Goal: Navigation & Orientation: Find specific page/section

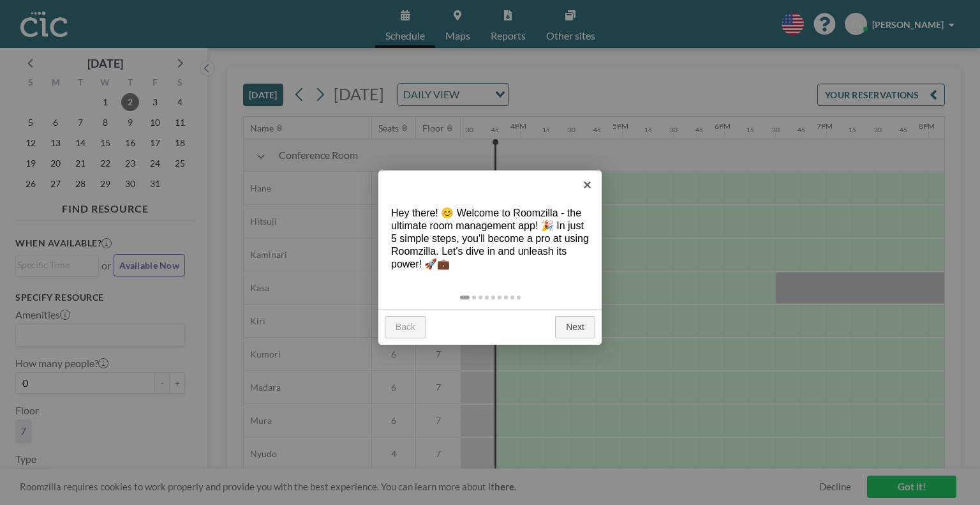
scroll to position [0, 1582]
click at [567, 325] on link "Next" at bounding box center [575, 327] width 40 height 23
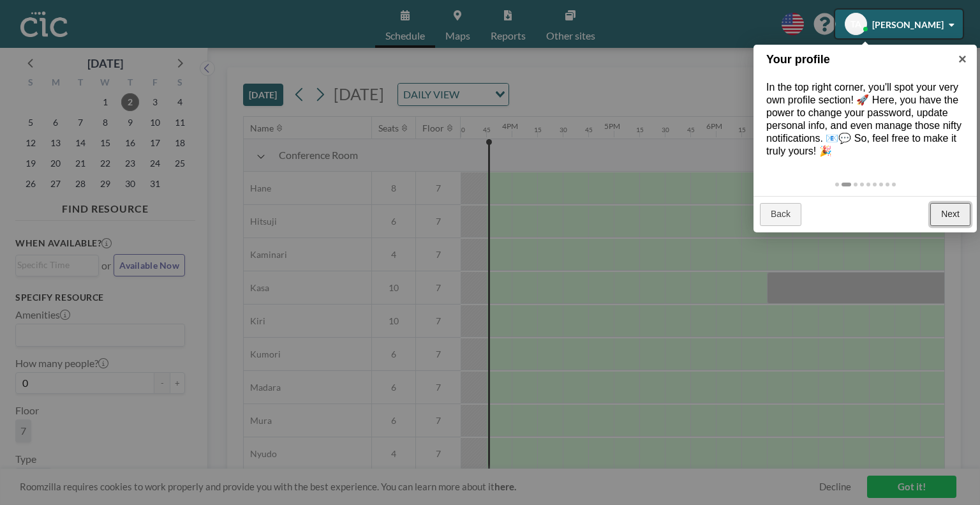
click at [947, 222] on link "Next" at bounding box center [950, 214] width 40 height 23
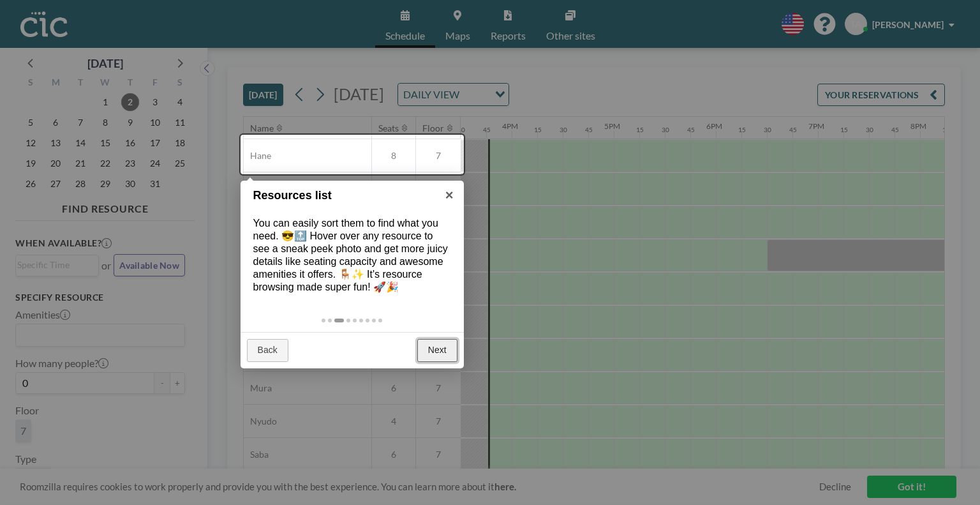
click at [425, 359] on link "Next" at bounding box center [437, 350] width 40 height 23
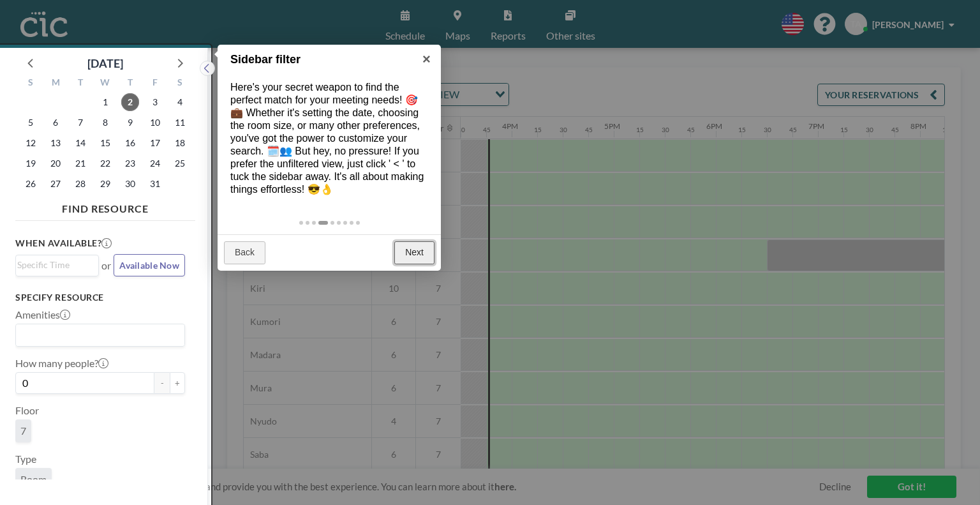
scroll to position [3, 0]
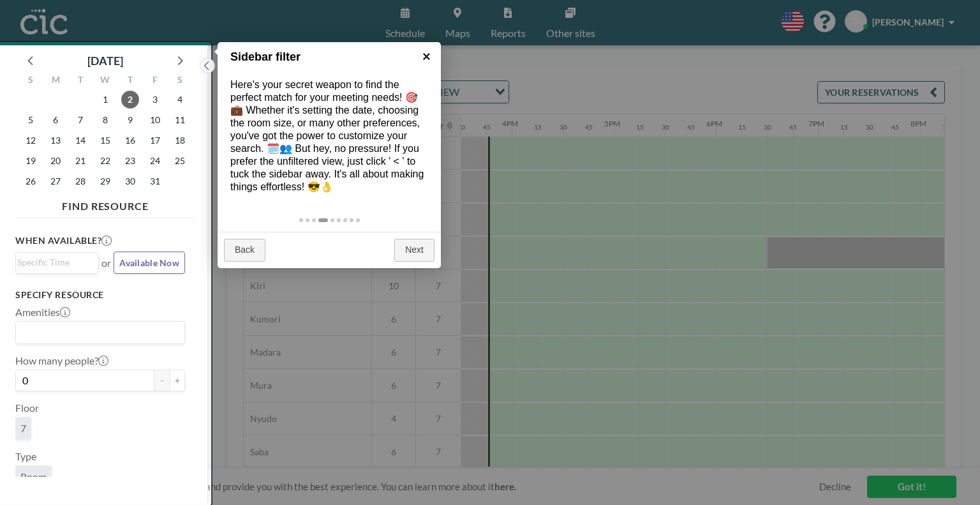
click at [432, 50] on link "×" at bounding box center [426, 56] width 29 height 29
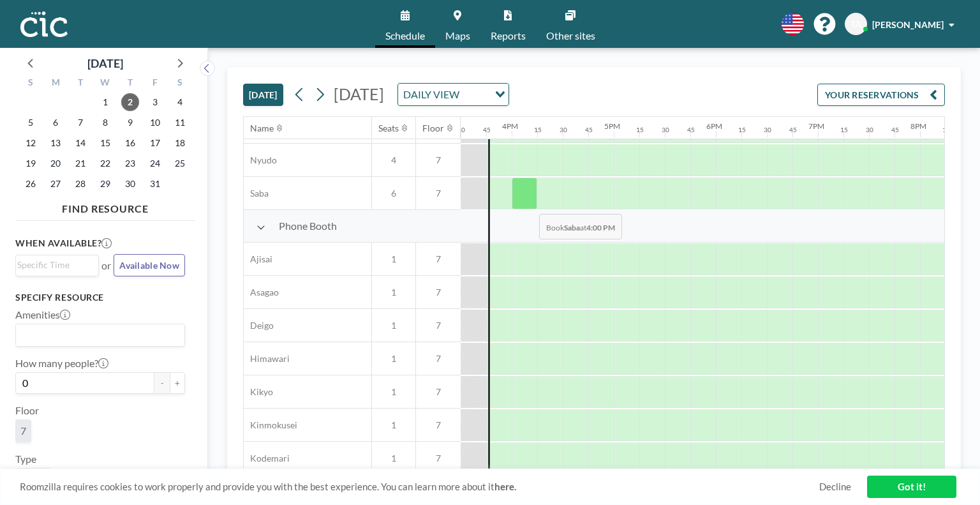
scroll to position [0, 1582]
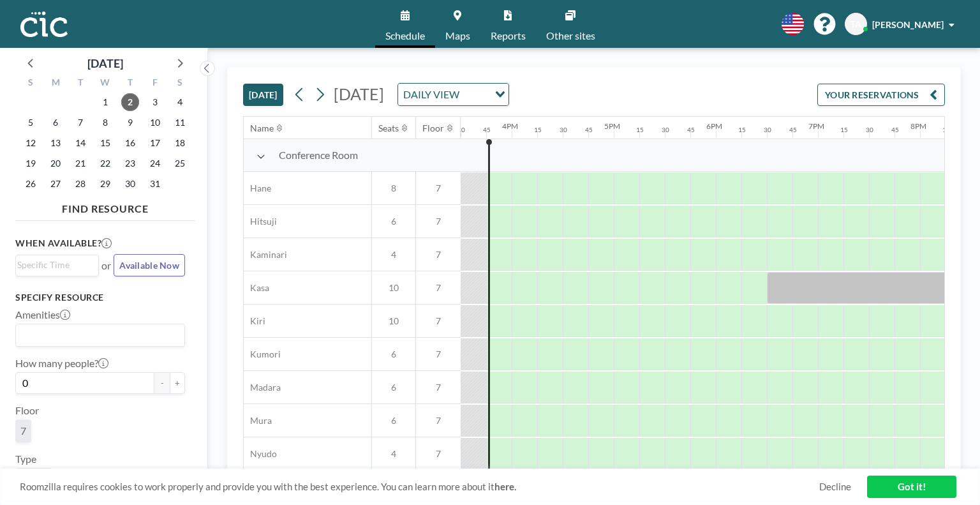
click at [908, 20] on span "[PERSON_NAME]" at bounding box center [907, 24] width 71 height 11
click at [574, 26] on link "Other sites" at bounding box center [571, 24] width 70 height 48
